Goal: Task Accomplishment & Management: Manage account settings

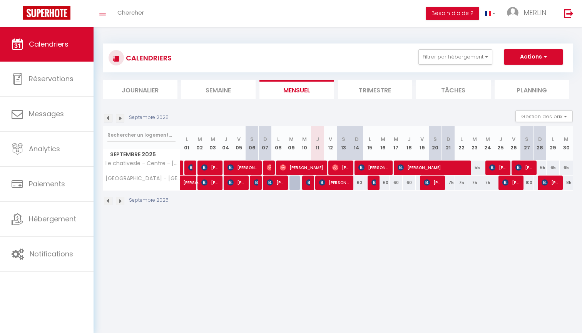
click at [357, 183] on div "60" at bounding box center [356, 182] width 13 height 14
type input "60"
type input "Dim 14 Septembre 2025"
type input "Lun 15 Septembre 2025"
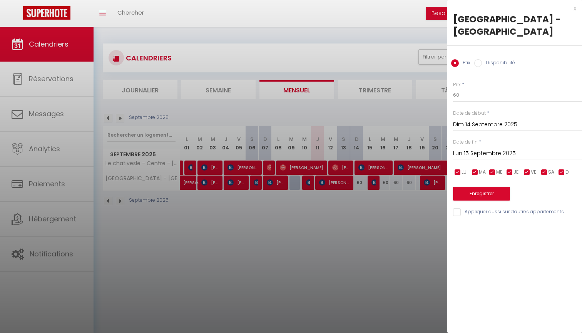
click at [575, 8] on div "x" at bounding box center [511, 8] width 129 height 9
select select
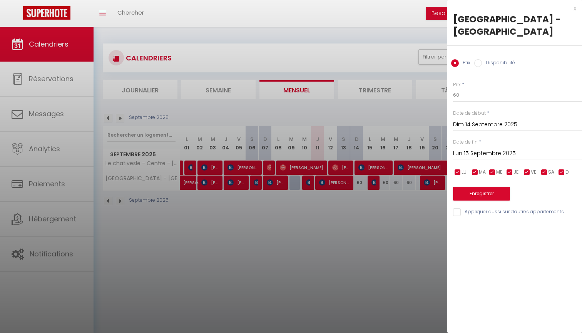
select select
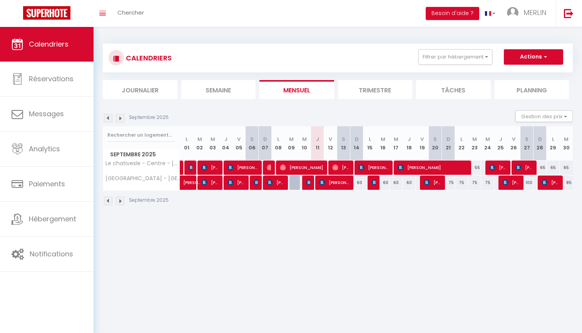
click at [309, 184] on img at bounding box center [309, 182] width 6 height 6
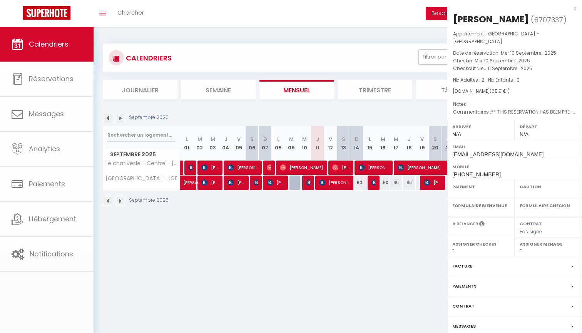
select select "OK"
select select "KO"
select select "0"
select select "1"
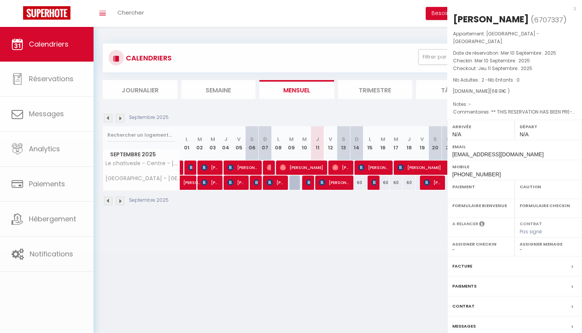
select select
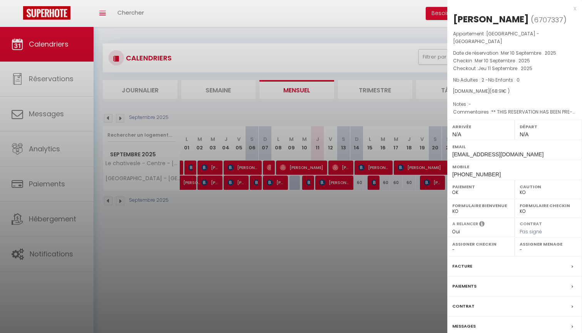
click at [469, 286] on label "Paiements" at bounding box center [464, 286] width 24 height 8
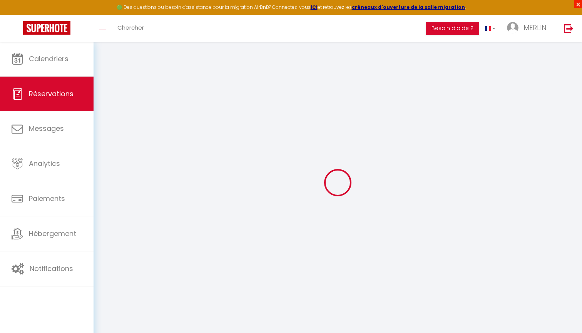
click at [578, 3] on span "×" at bounding box center [578, 4] width 8 height 8
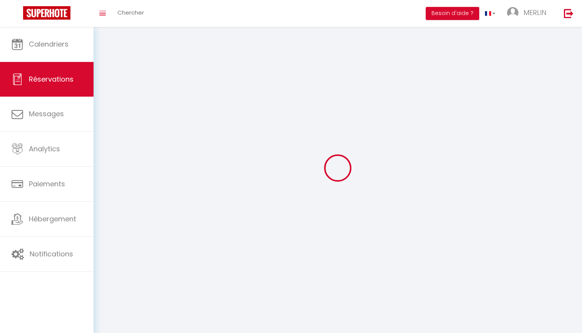
select select
type textarea "** THIS RESERVATION HAS BEEN PRE-PAID ** BOOKING NOTE : Payment charge is EUR 0…"
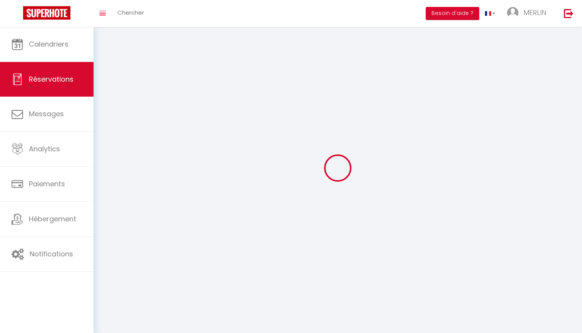
type input "25"
type input "1.91"
select select
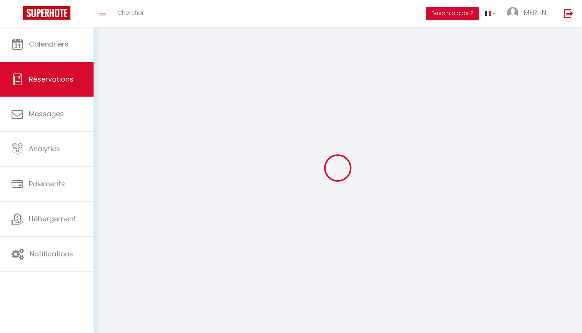
select select
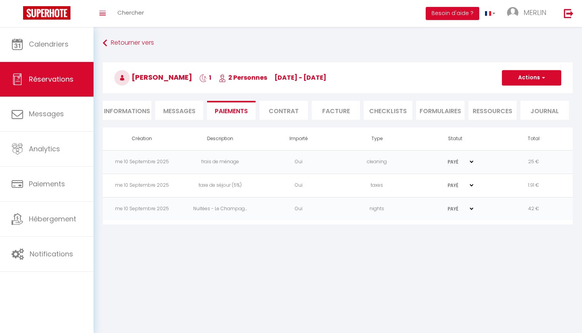
select select
click at [128, 110] on li "Informations" at bounding box center [127, 110] width 48 height 19
select select
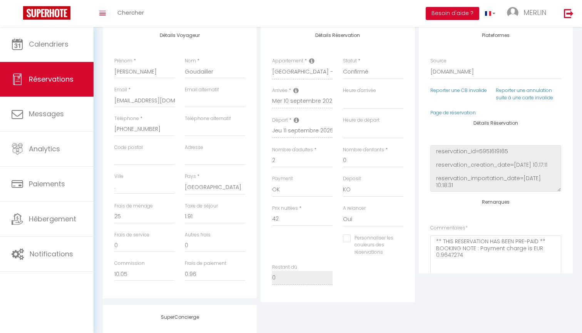
scroll to position [124, 0]
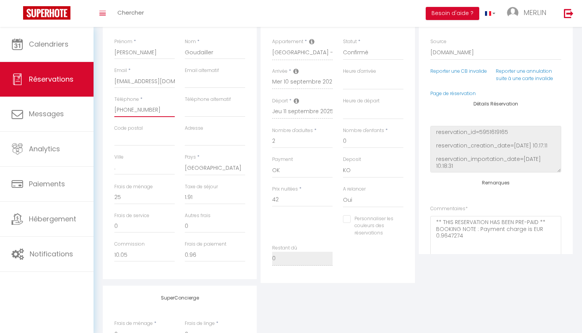
drag, startPoint x: 154, startPoint y: 108, endPoint x: 106, endPoint y: 109, distance: 47.3
click at [216, 125] on div "Adresse" at bounding box center [215, 135] width 60 height 21
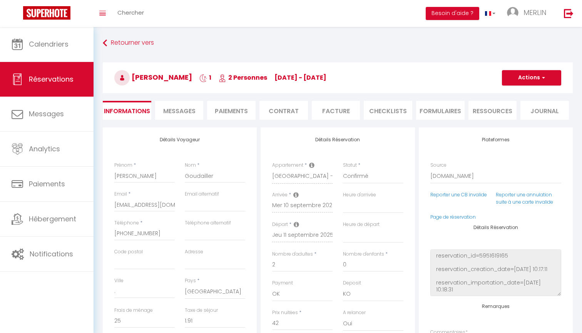
scroll to position [0, 0]
click at [133, 46] on link "Retourner vers" at bounding box center [338, 43] width 470 height 14
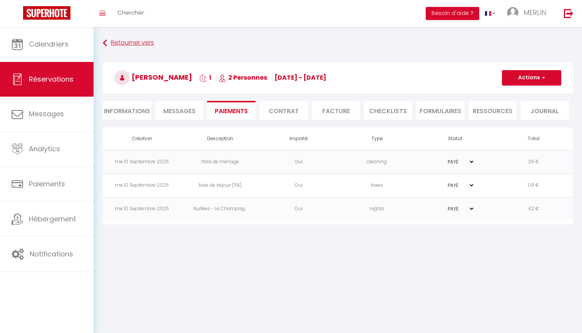
click at [133, 46] on link "Retourner vers" at bounding box center [338, 43] width 470 height 14
